Goal: Entertainment & Leisure: Consume media (video, audio)

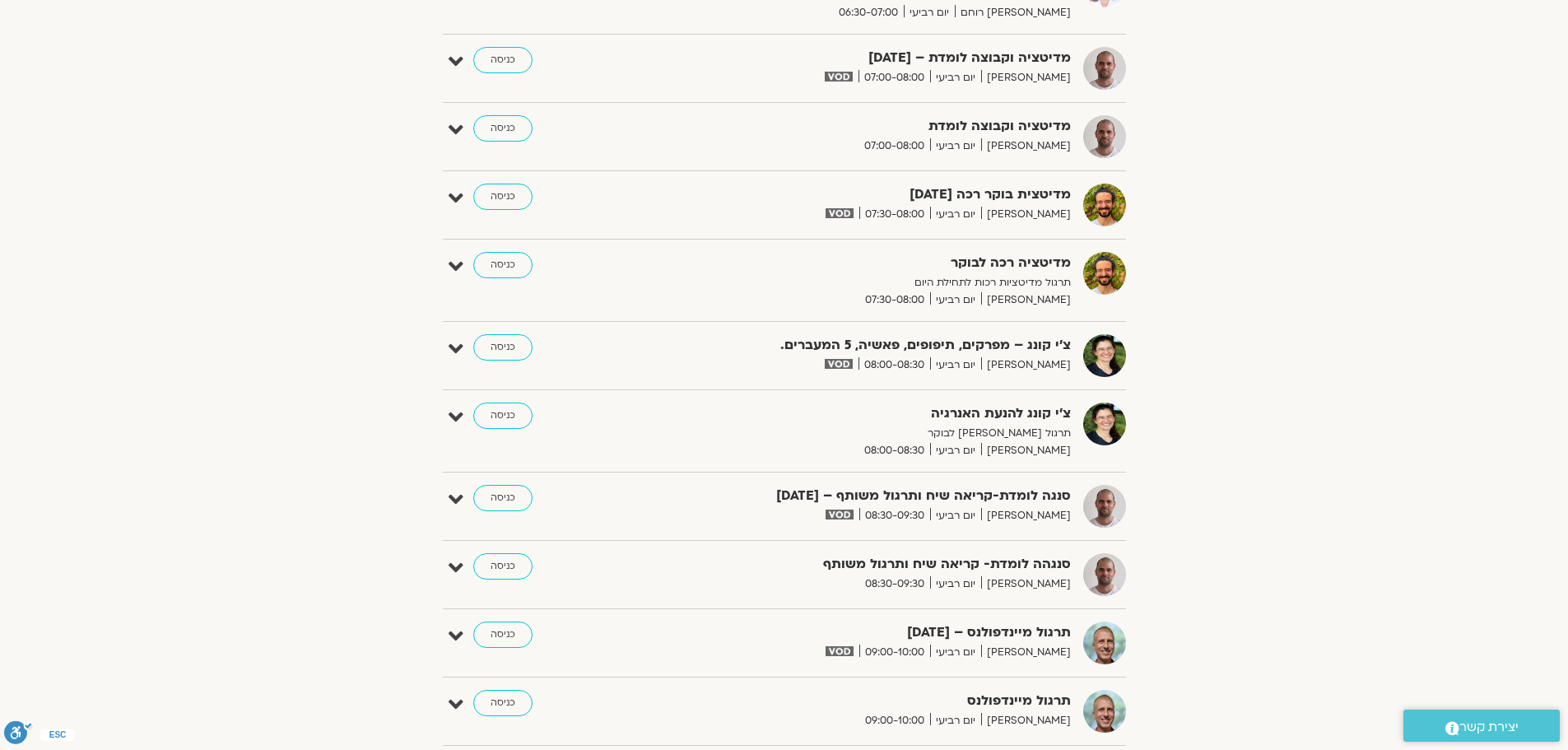
scroll to position [391, 0]
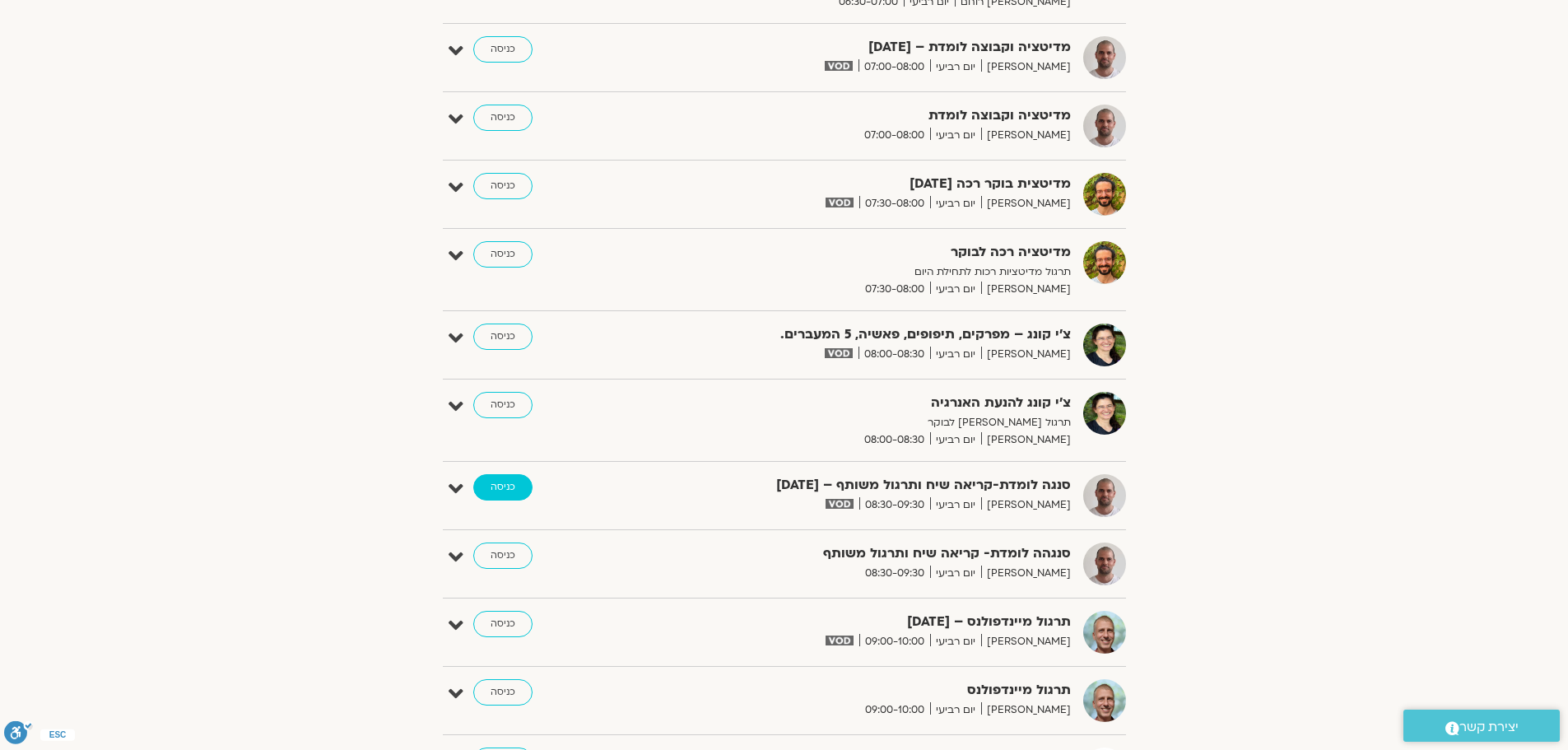
click at [491, 492] on link "כניסה" at bounding box center [503, 487] width 59 height 26
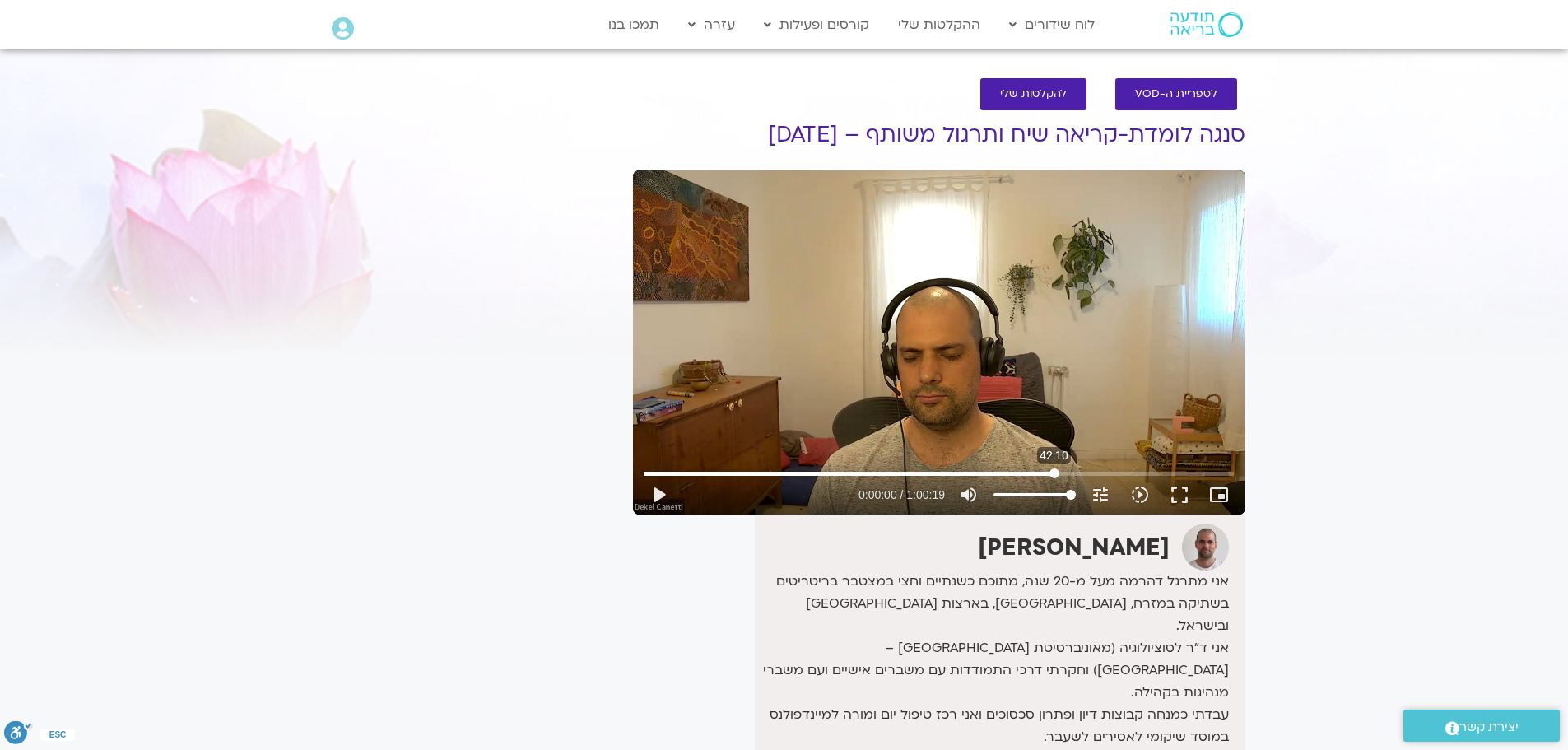
click at [1055, 470] on input "Seek" at bounding box center [939, 472] width 590 height 10
drag, startPoint x: 650, startPoint y: 474, endPoint x: 634, endPoint y: 474, distance: 16.0
click at [644, 474] on input "Seek" at bounding box center [939, 472] width 590 height 10
click at [663, 493] on button "play_arrow" at bounding box center [658, 494] width 39 height 39
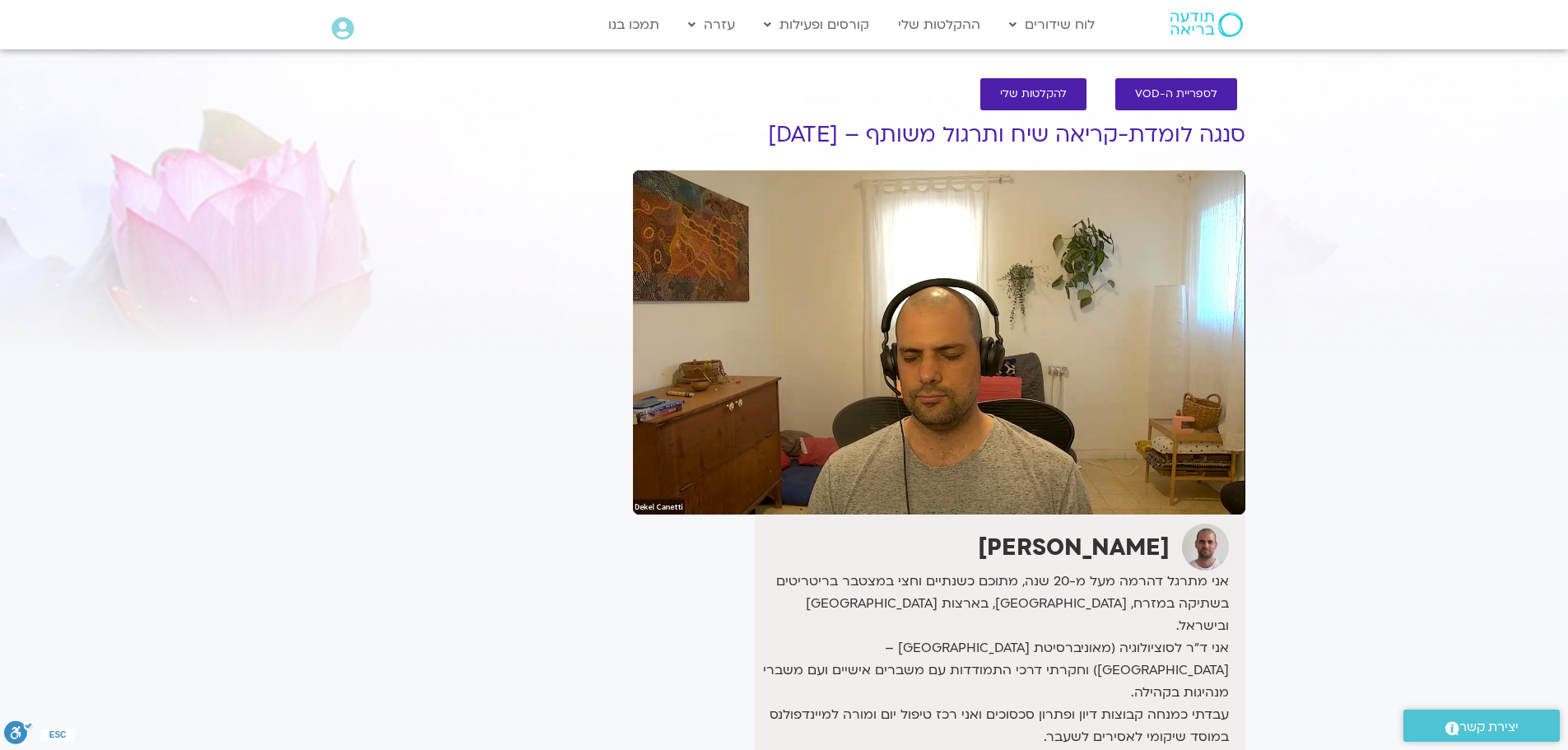
click at [1527, 324] on section "לספריית ה-VOD להקלטות שלי סנגה לומדת-קריאה שיח ותרגול משותף – [DATE] [PERSON_NA…" at bounding box center [784, 527] width 1568 height 931
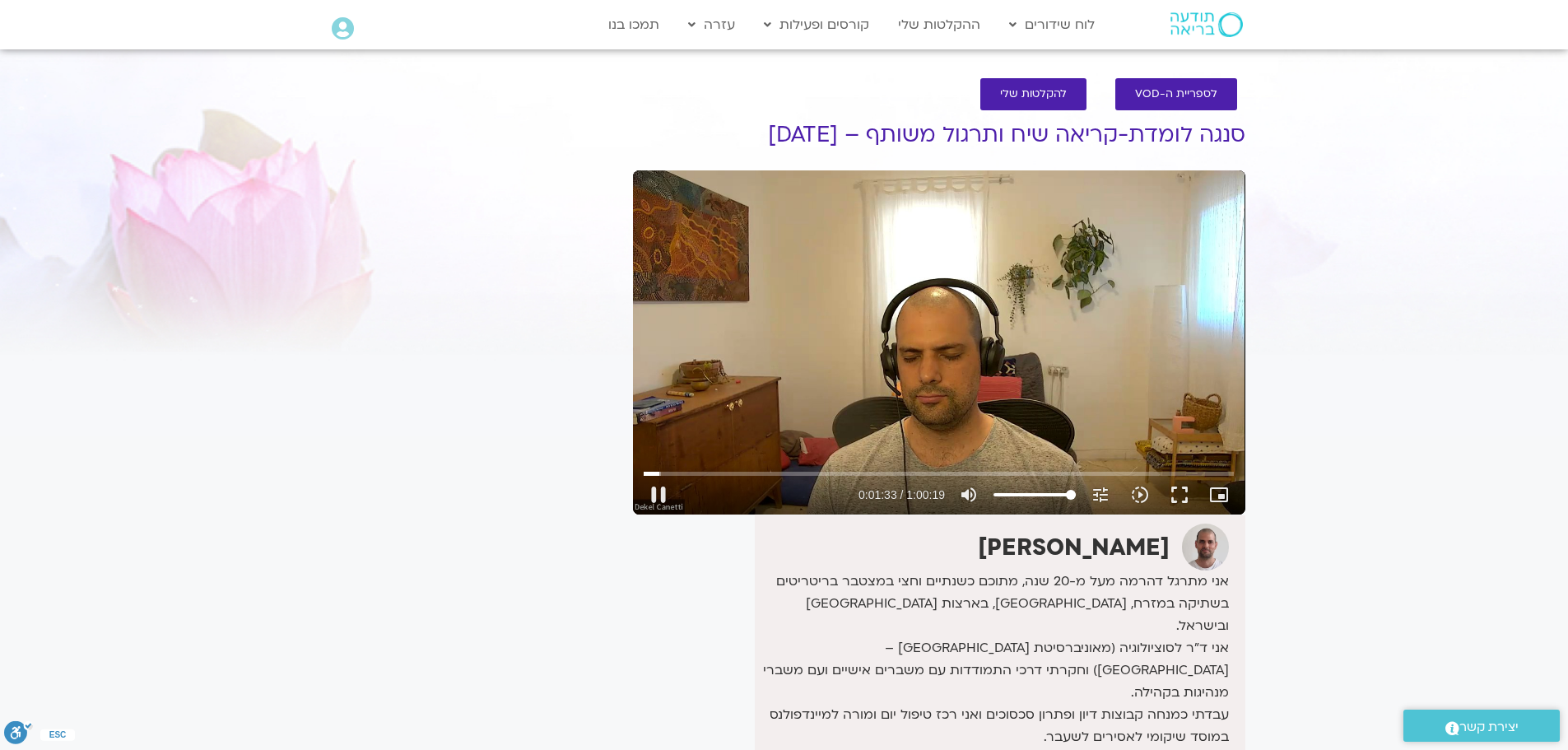
type input "93.52753"
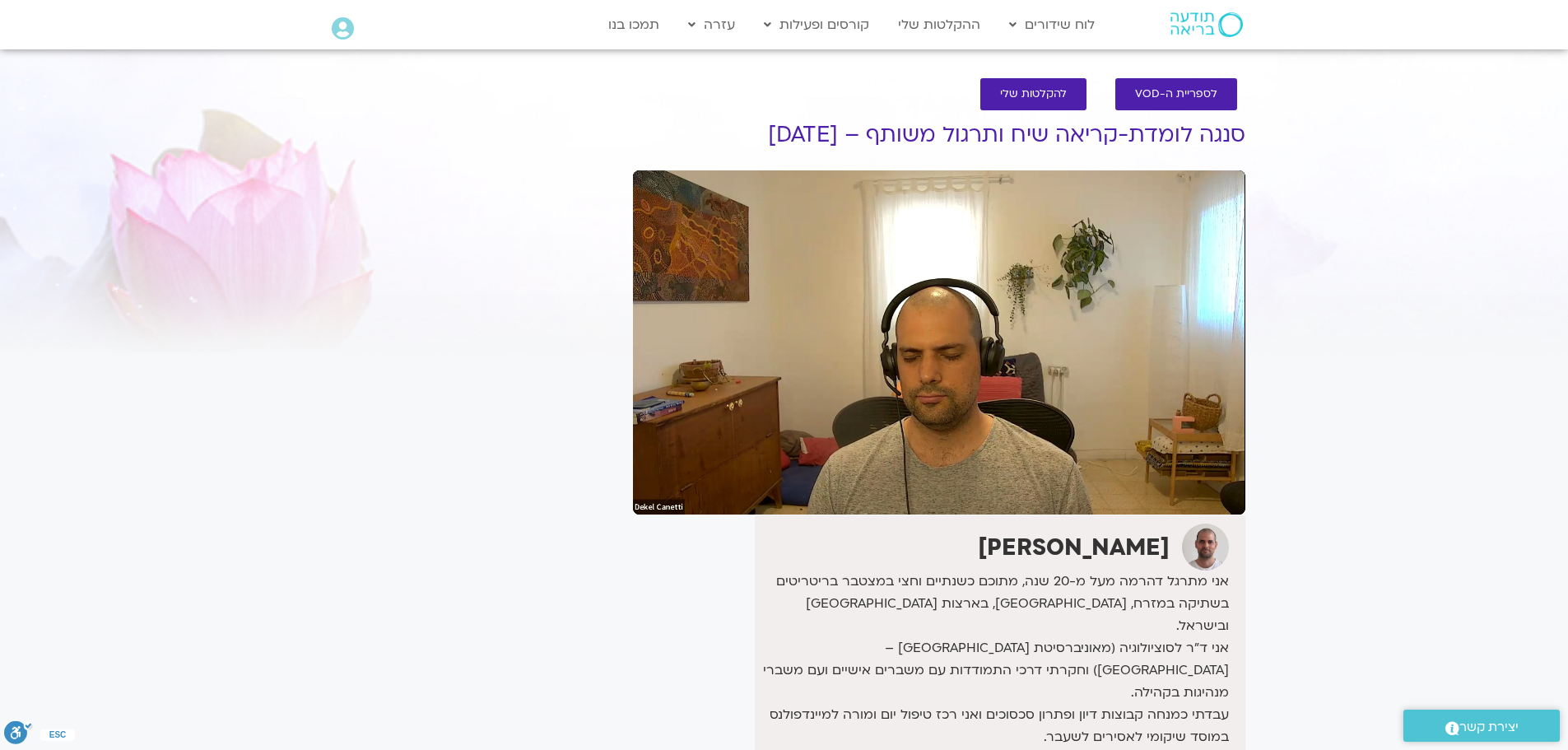
click at [386, 90] on div "It seems we can't find what you're looking for. It seems we can't find what you…" at bounding box center [470, 527] width 310 height 931
